Goal: Find specific page/section: Find specific page/section

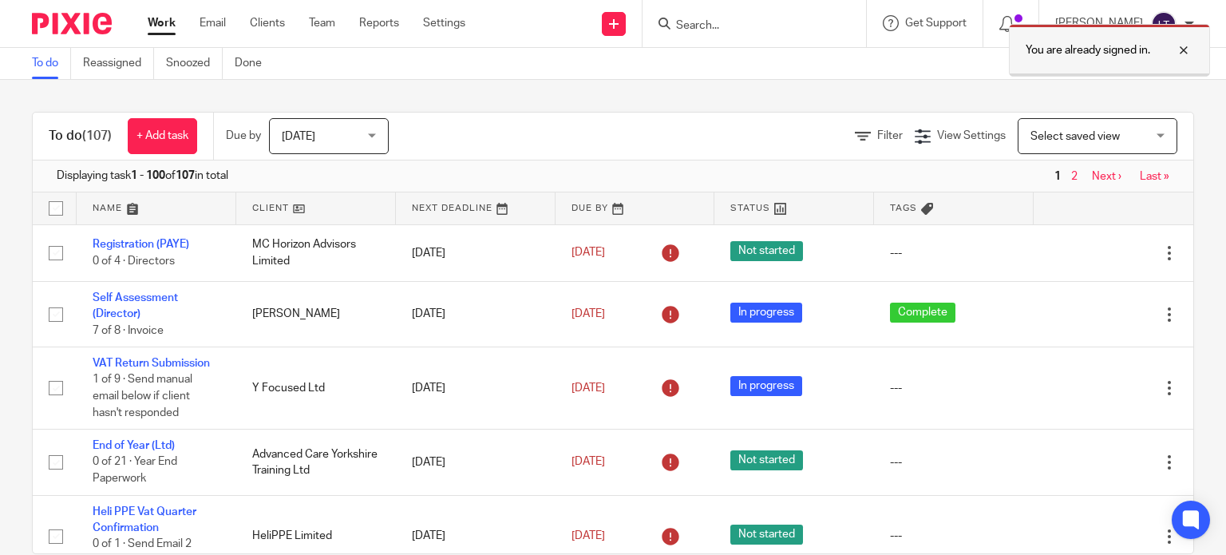
click at [1183, 46] on div at bounding box center [1171, 50] width 43 height 19
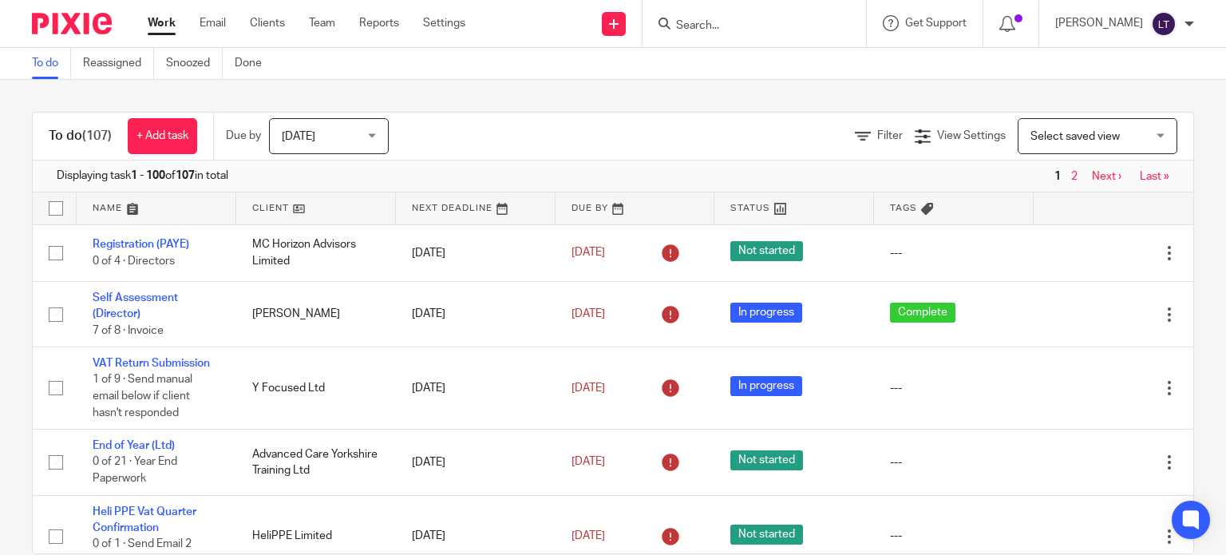
click at [697, 9] on div at bounding box center [753, 23] width 223 height 47
click at [747, 14] on form at bounding box center [759, 24] width 170 height 20
click at [740, 24] on input "Search" at bounding box center [746, 26] width 144 height 14
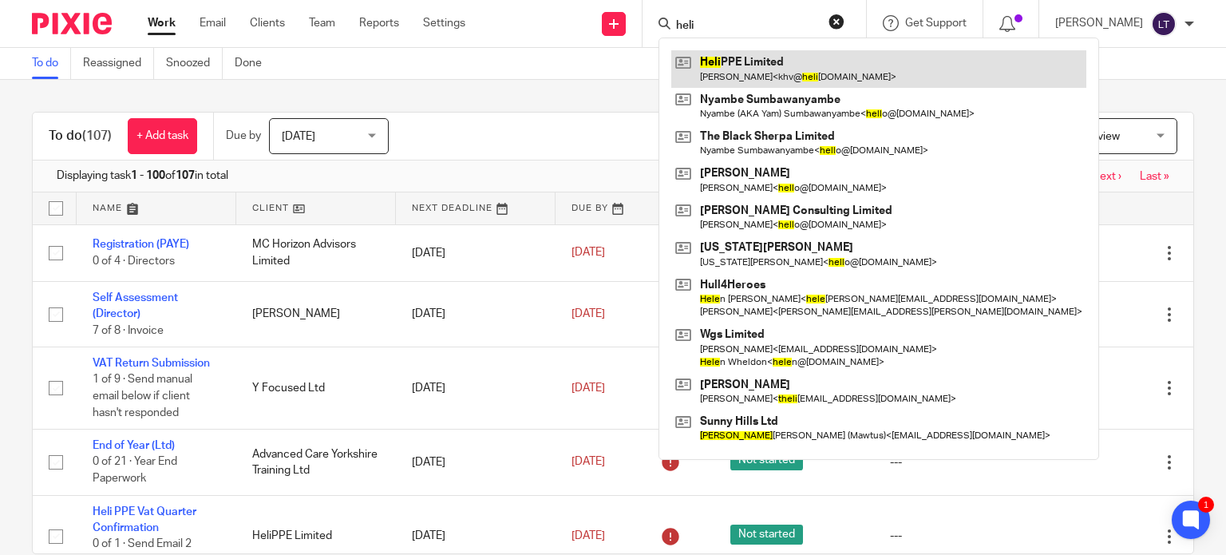
type input "heli"
click at [737, 69] on link at bounding box center [878, 68] width 415 height 37
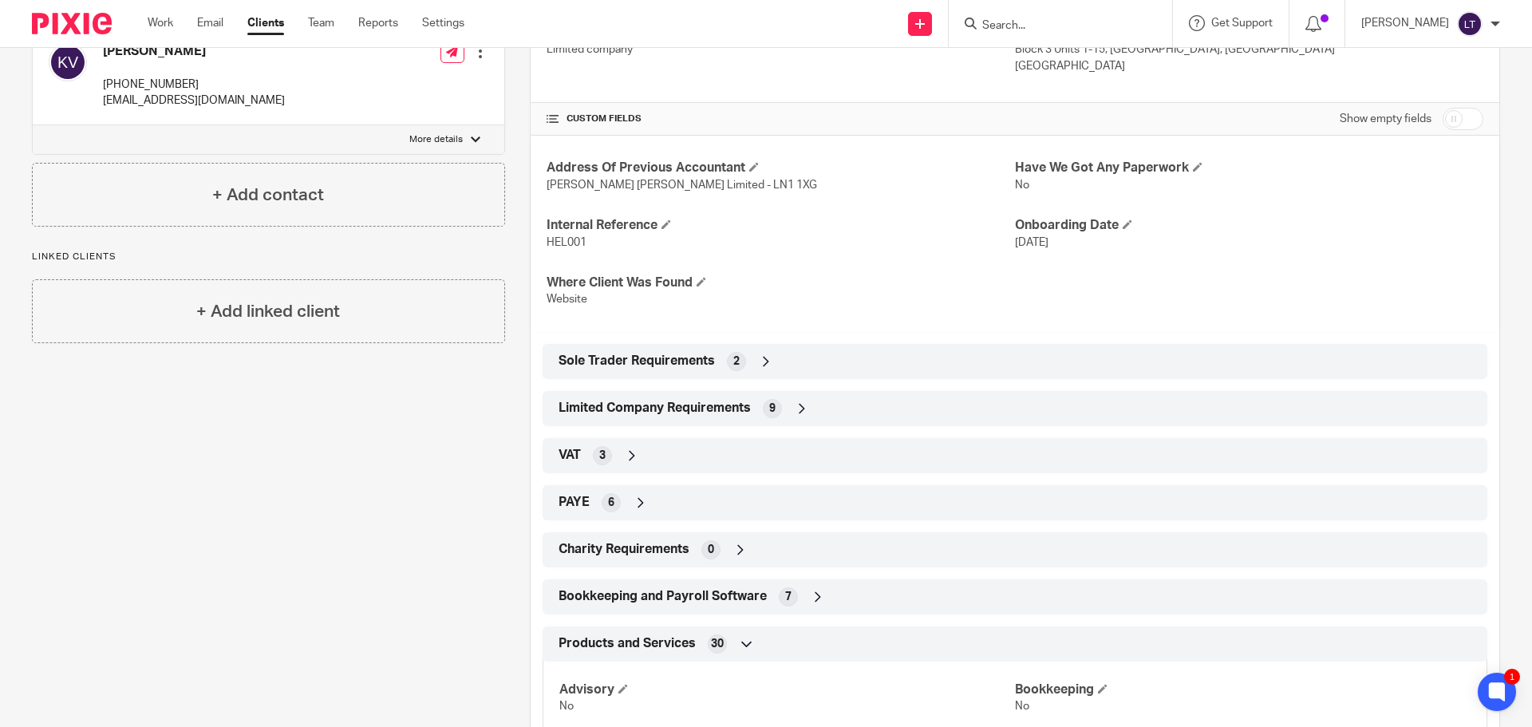
scroll to position [399, 0]
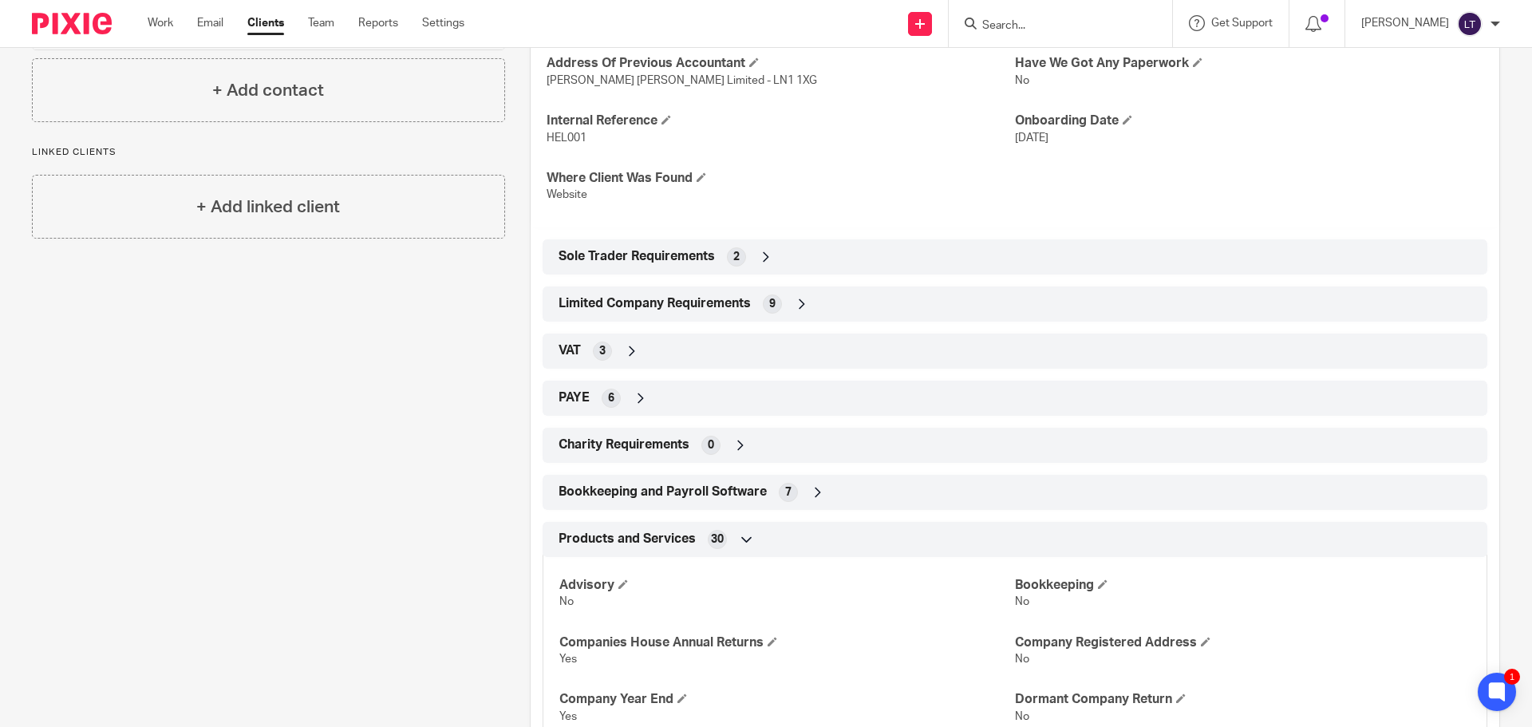
click at [624, 347] on icon at bounding box center [632, 351] width 16 height 16
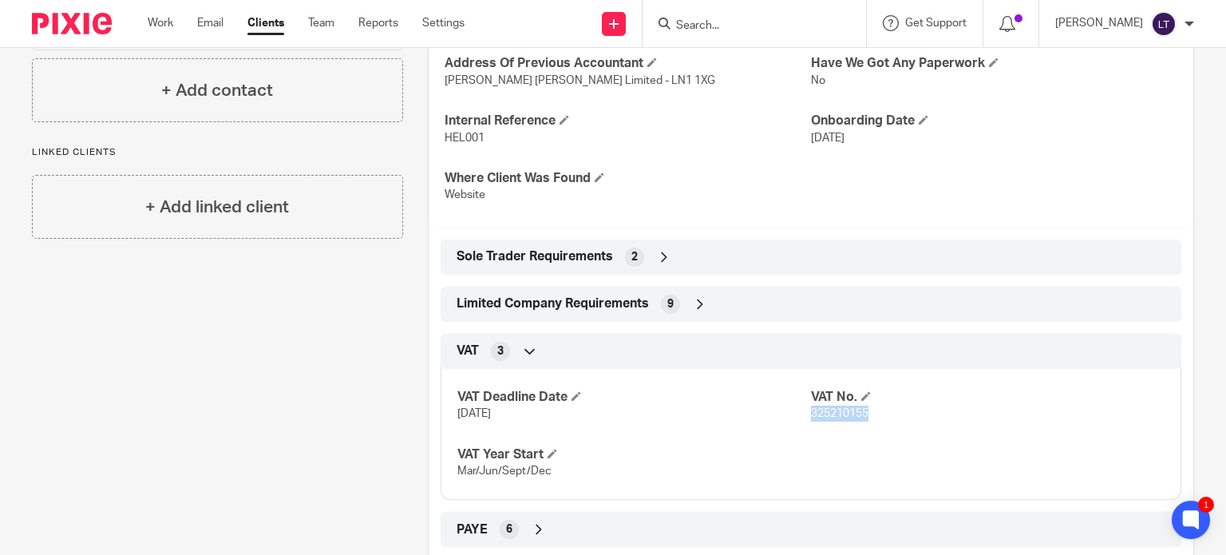
drag, startPoint x: 868, startPoint y: 413, endPoint x: 804, endPoint y: 416, distance: 63.9
click at [811, 416] on p "325210155" at bounding box center [987, 413] width 353 height 16
copy span "325210155"
